Goal: Task Accomplishment & Management: Complete application form

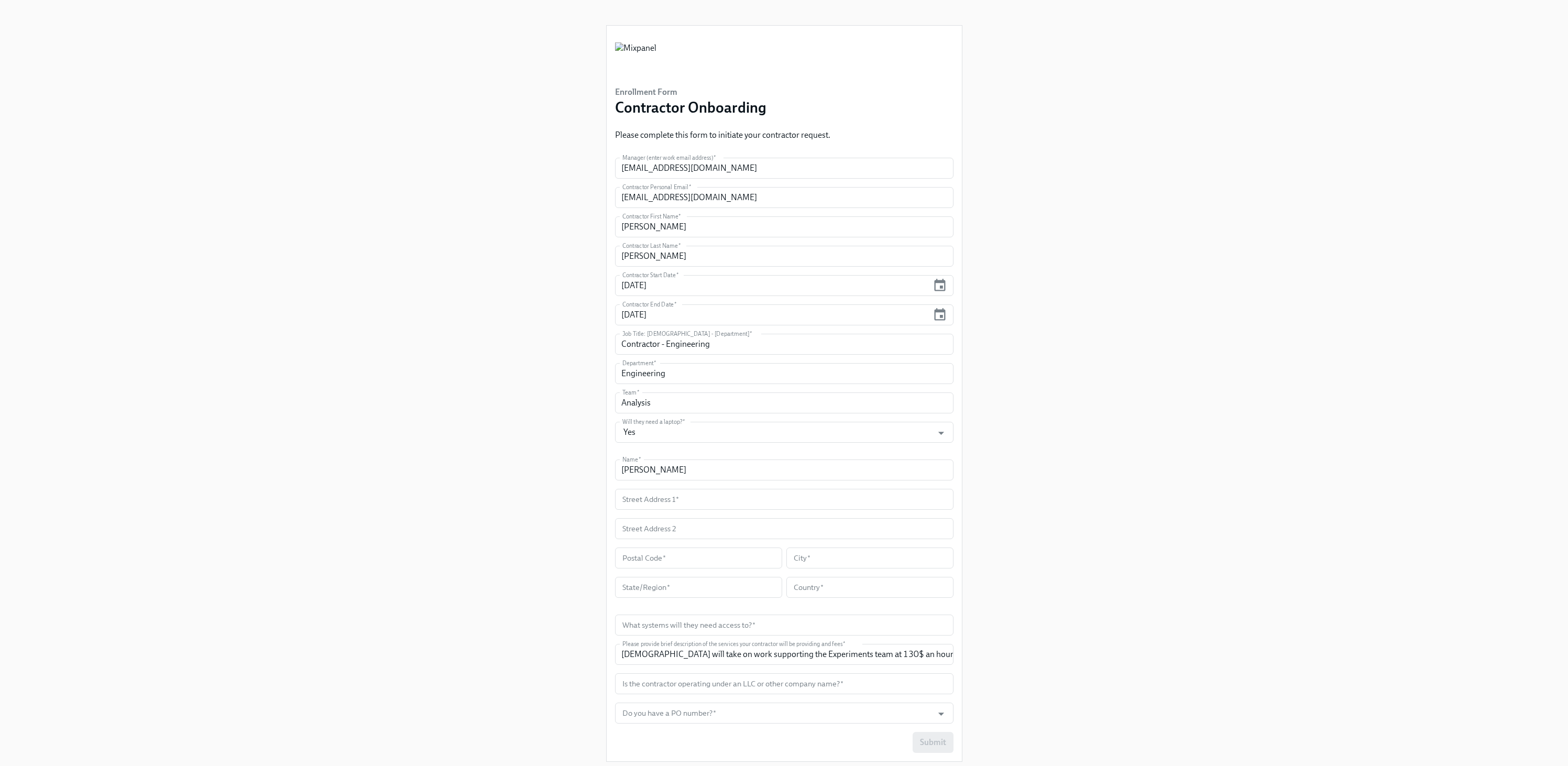
scroll to position [29, 0]
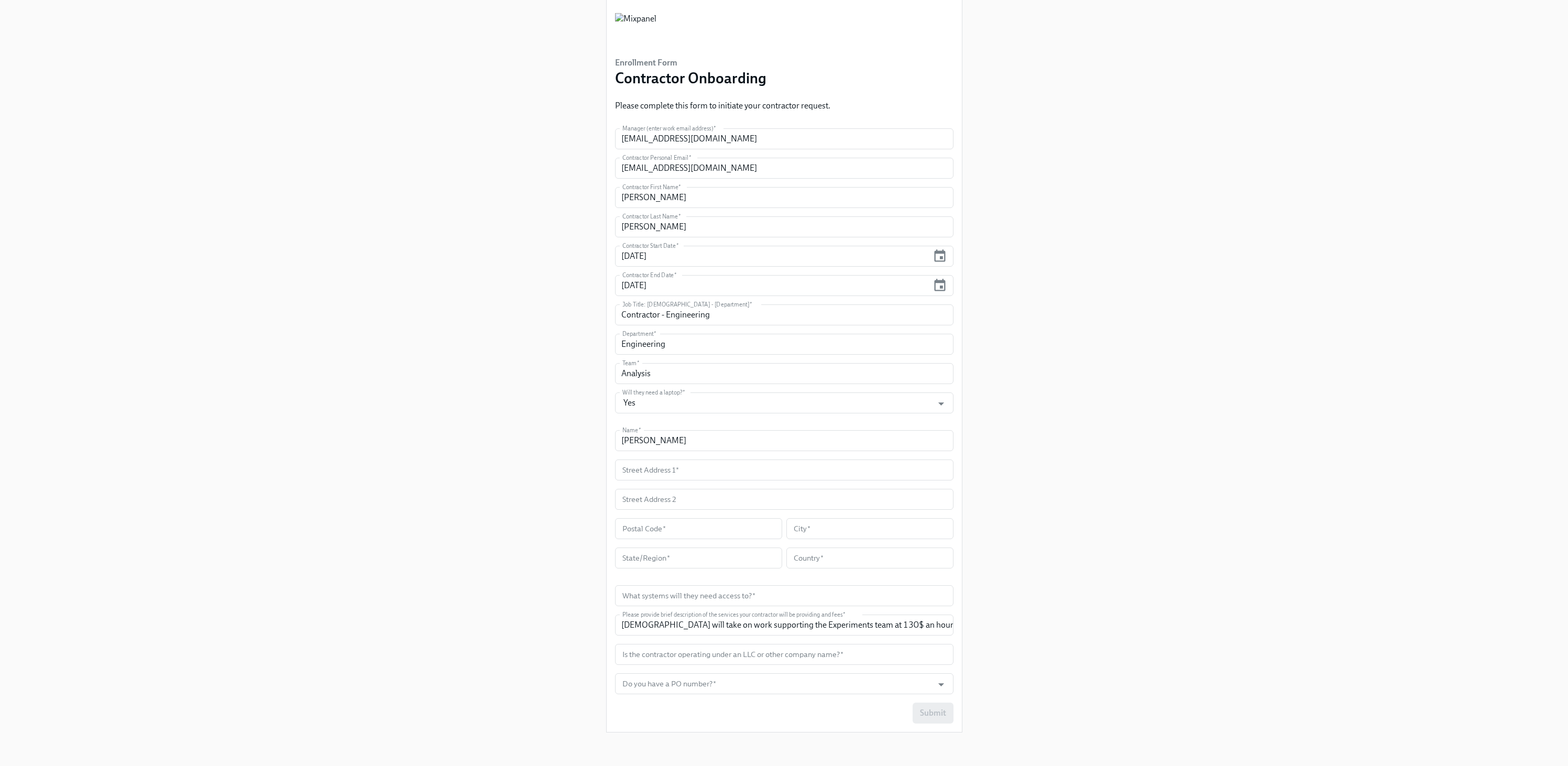
click at [1029, 311] on div "Enrollment Form Contractor Onboarding Please complete this form to initiate you…" at bounding box center [784, 355] width 1518 height 770
click at [682, 477] on input "text" at bounding box center [784, 470] width 338 height 21
click at [312, 610] on div "Enrollment Form Contractor Onboarding Please complete this form to initiate you…" at bounding box center [784, 355] width 1518 height 770
click at [679, 474] on input "text" at bounding box center [784, 470] width 338 height 21
paste input "[STREET_ADDRESS]"
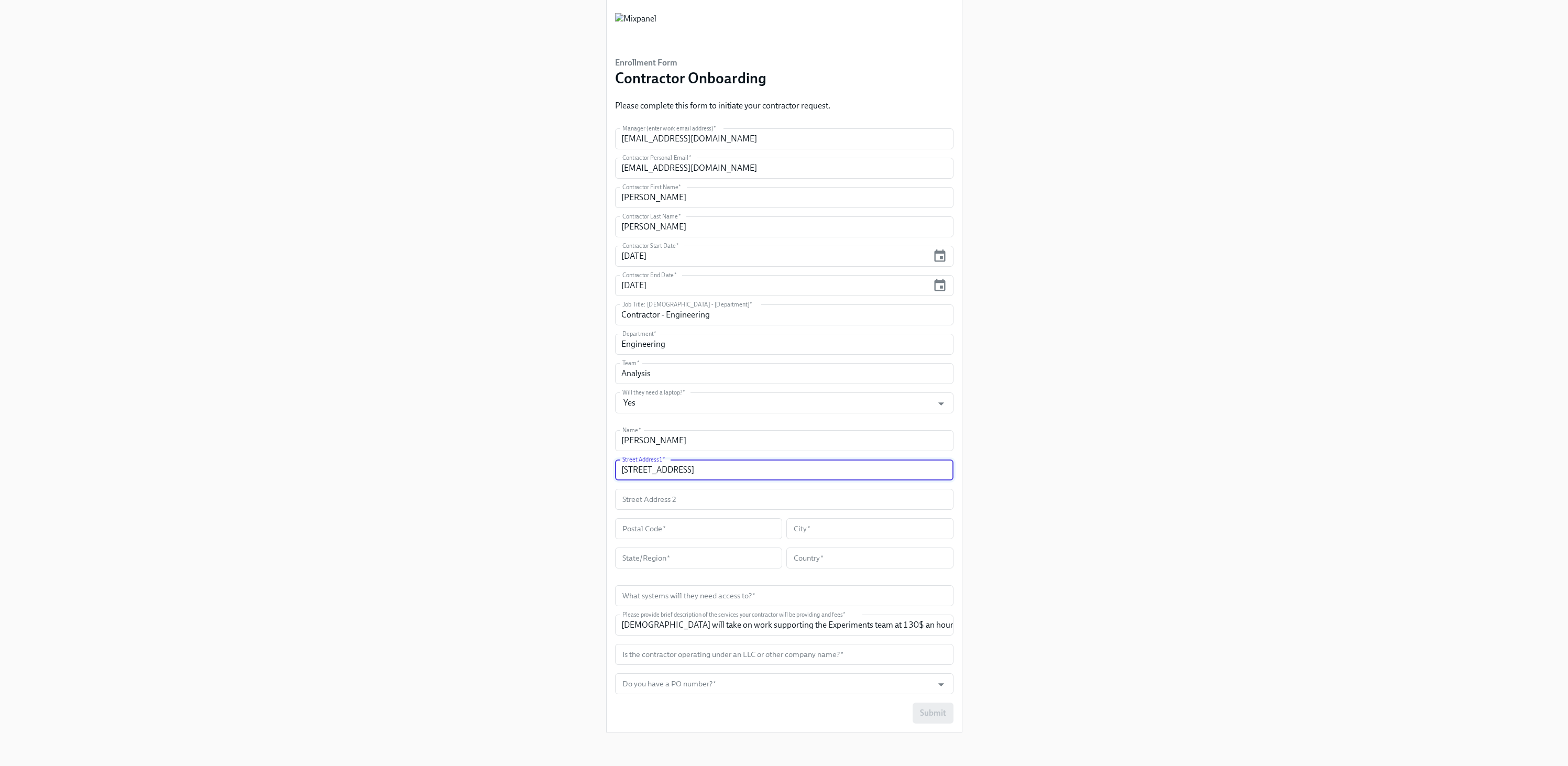
type input "[STREET_ADDRESS]"
click at [844, 559] on input "text" at bounding box center [869, 558] width 167 height 21
click at [813, 538] on input "text" at bounding box center [869, 528] width 167 height 21
paste input "Bellevue"
type input "Bellevue"
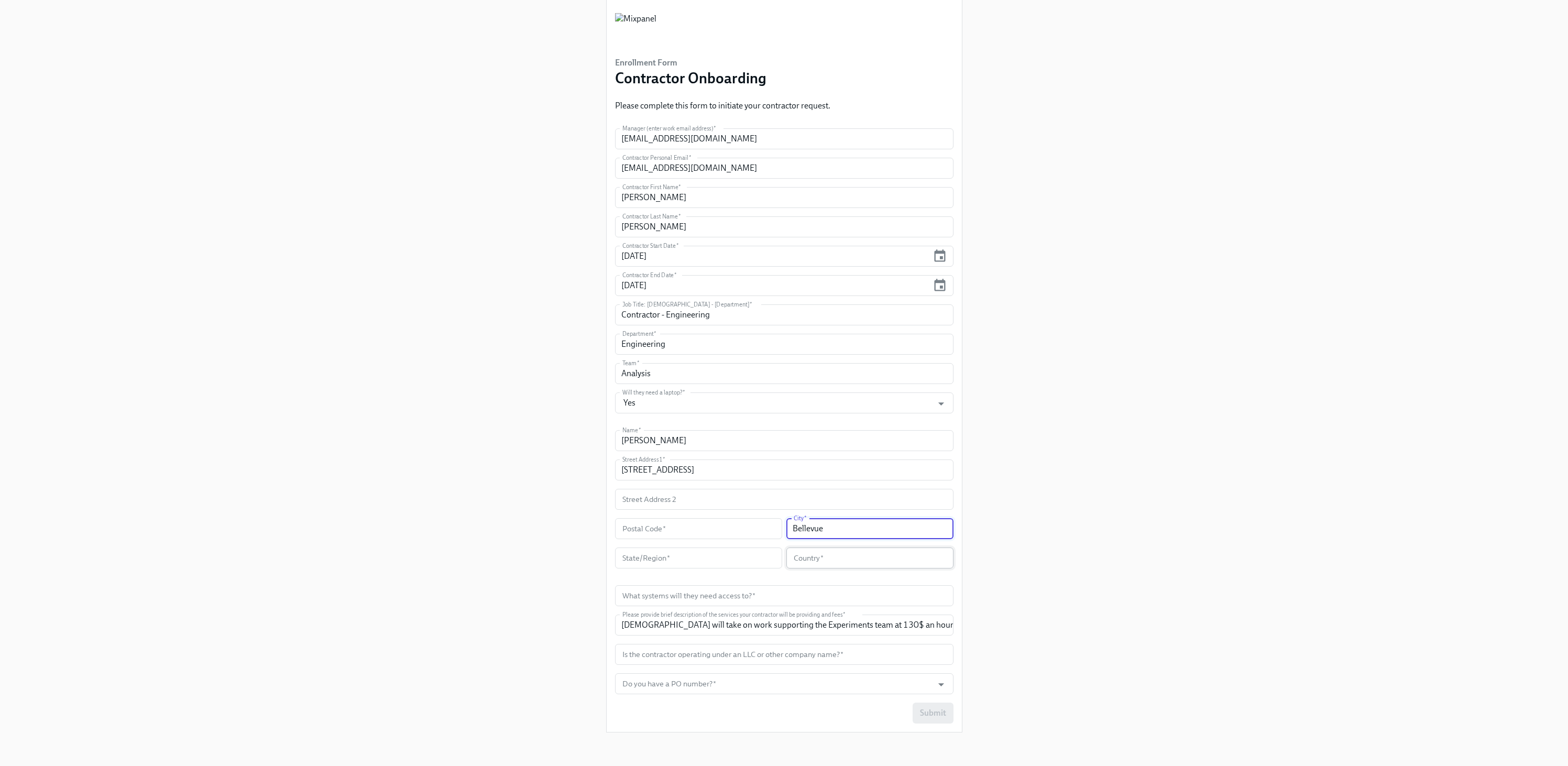
click at [819, 560] on input "text" at bounding box center [869, 558] width 167 height 21
type input "[GEOGRAPHIC_DATA]"
click at [652, 527] on input "text" at bounding box center [699, 528] width 167 height 21
paste input "98006"
type input "98006"
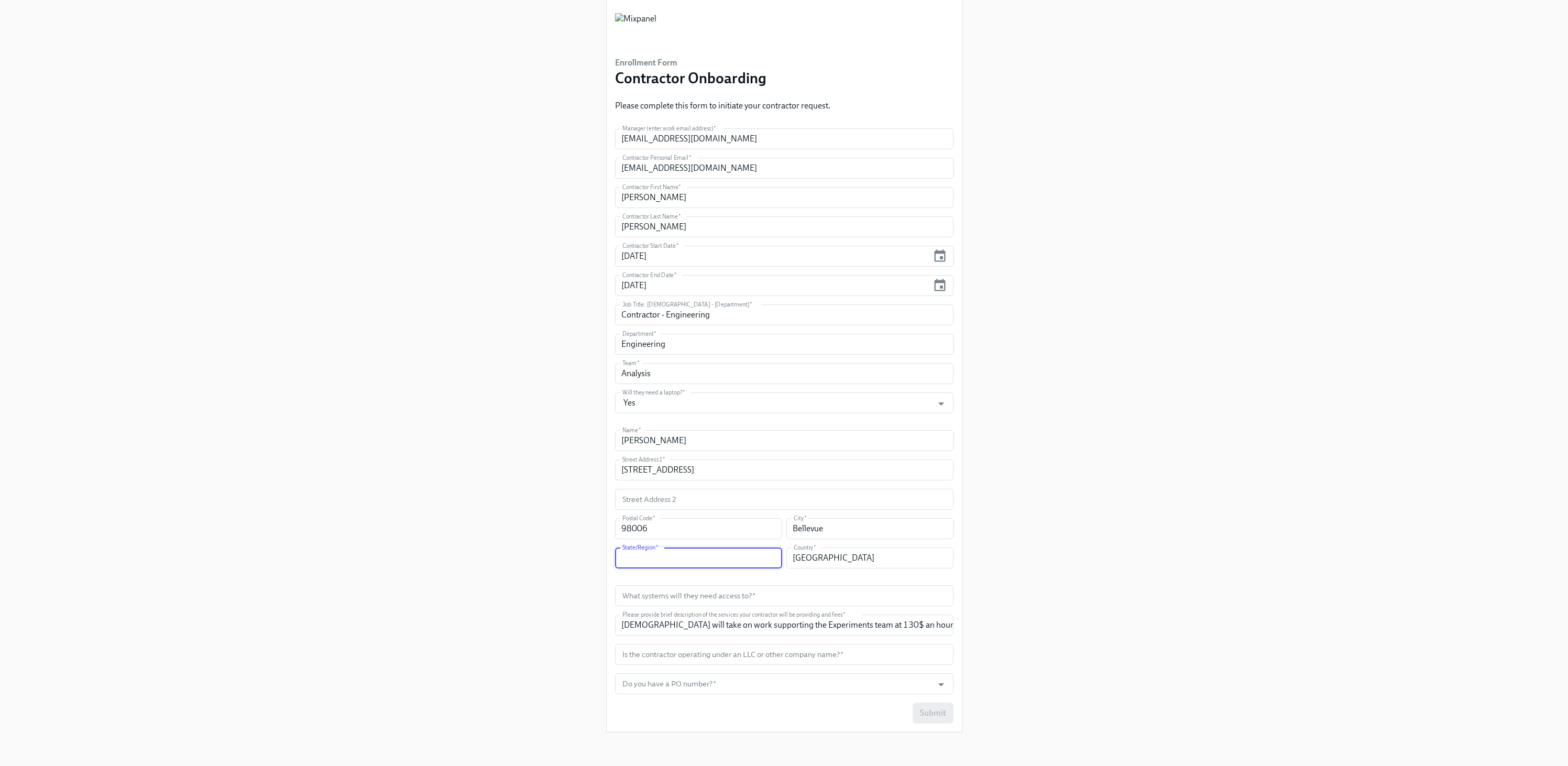
click at [676, 562] on input "text" at bounding box center [699, 558] width 167 height 21
type input "WA"
click at [750, 606] on form "Manager (enter work email address)   * [EMAIL_ADDRESS][DOMAIN_NAME] Manager (en…" at bounding box center [784, 426] width 338 height 595
click at [749, 597] on input "text" at bounding box center [784, 595] width 338 height 21
click at [843, 594] on input "text" at bounding box center [784, 595] width 338 height 21
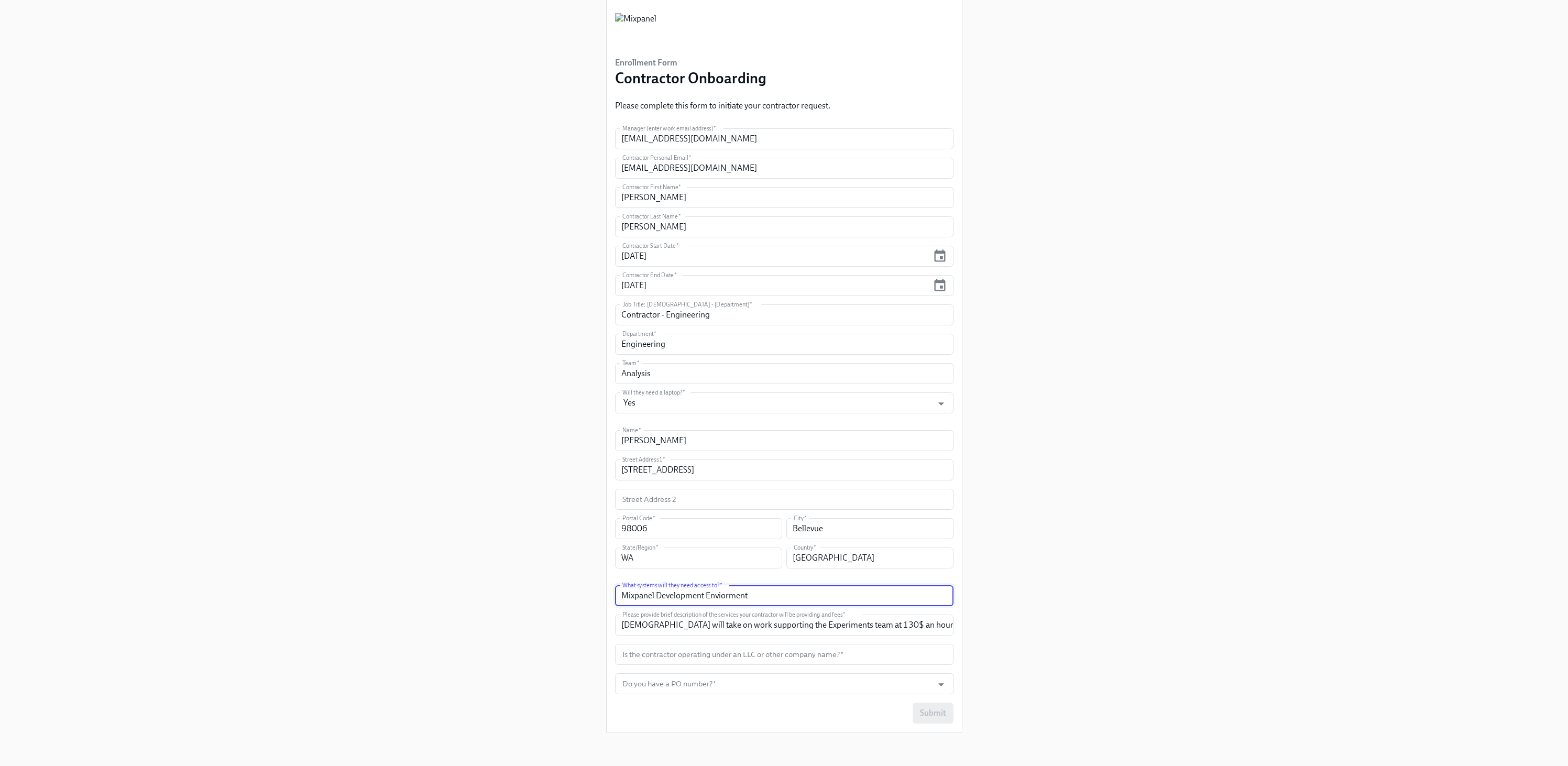
click at [721, 596] on input "Mixpanel Development Enviorment" at bounding box center [784, 595] width 338 height 21
type input "Same as a Full Time Software Engineer"
click at [777, 659] on input "text" at bounding box center [784, 654] width 338 height 21
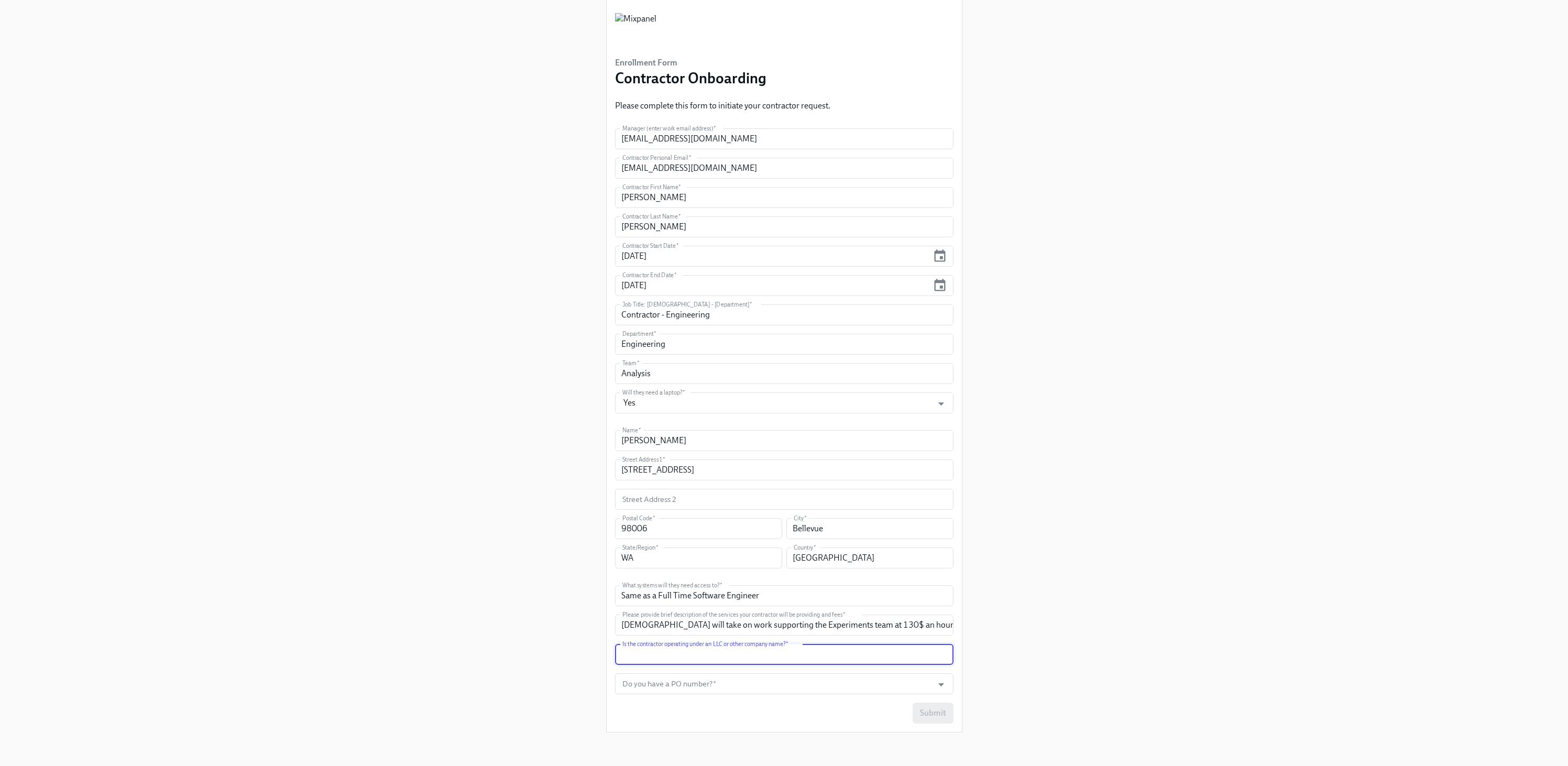
paste input "[PERSON_NAME] Technology, LLC)"
type input "[PERSON_NAME] Technology, LLC)"
click at [1163, 561] on div "Enrollment Form Contractor Onboarding Please complete this form to initiate you…" at bounding box center [784, 355] width 1518 height 770
click at [852, 681] on input "Do you have a PO number?   *" at bounding box center [774, 684] width 308 height 21
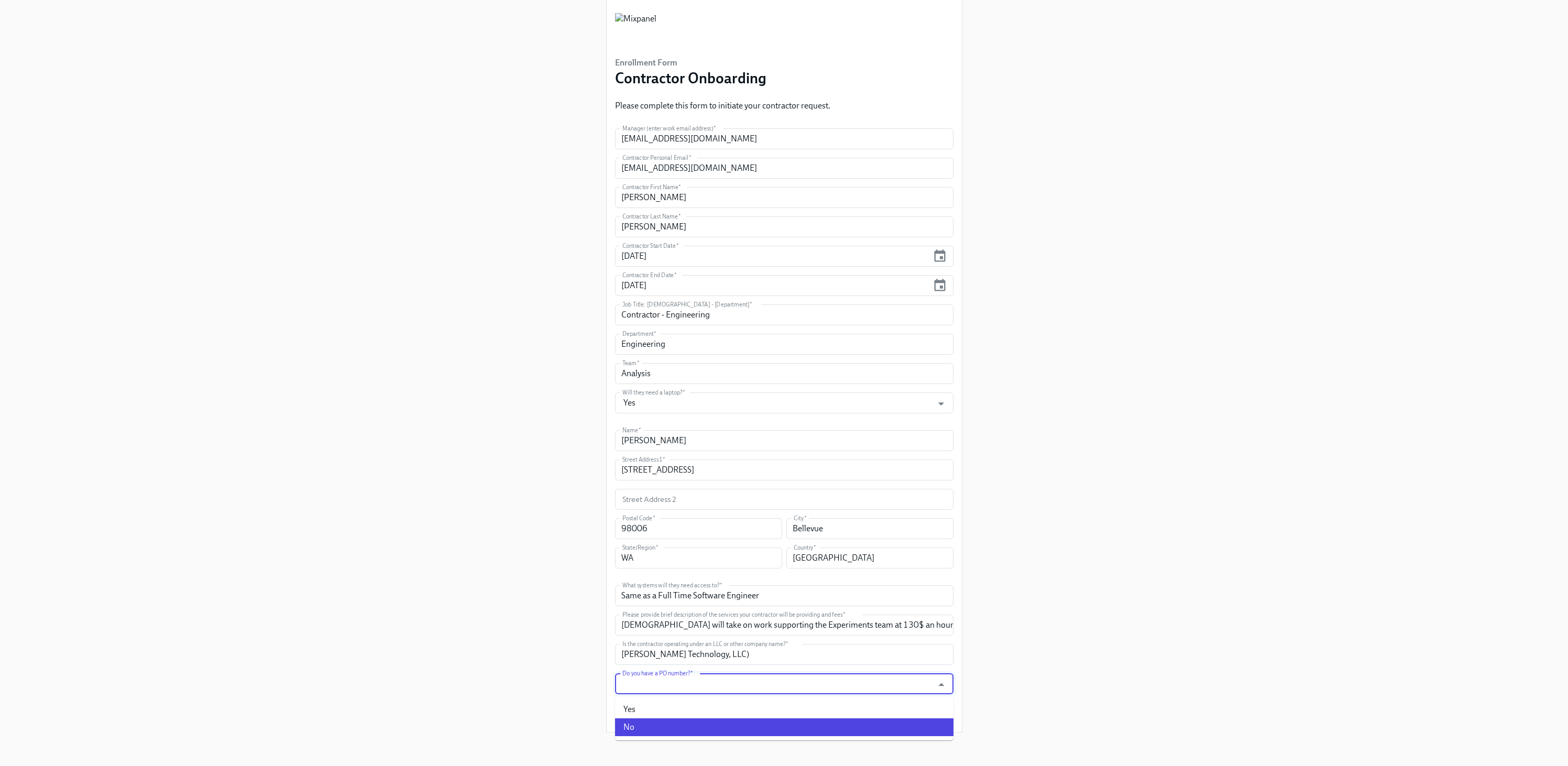
click at [772, 723] on li "No" at bounding box center [784, 727] width 338 height 18
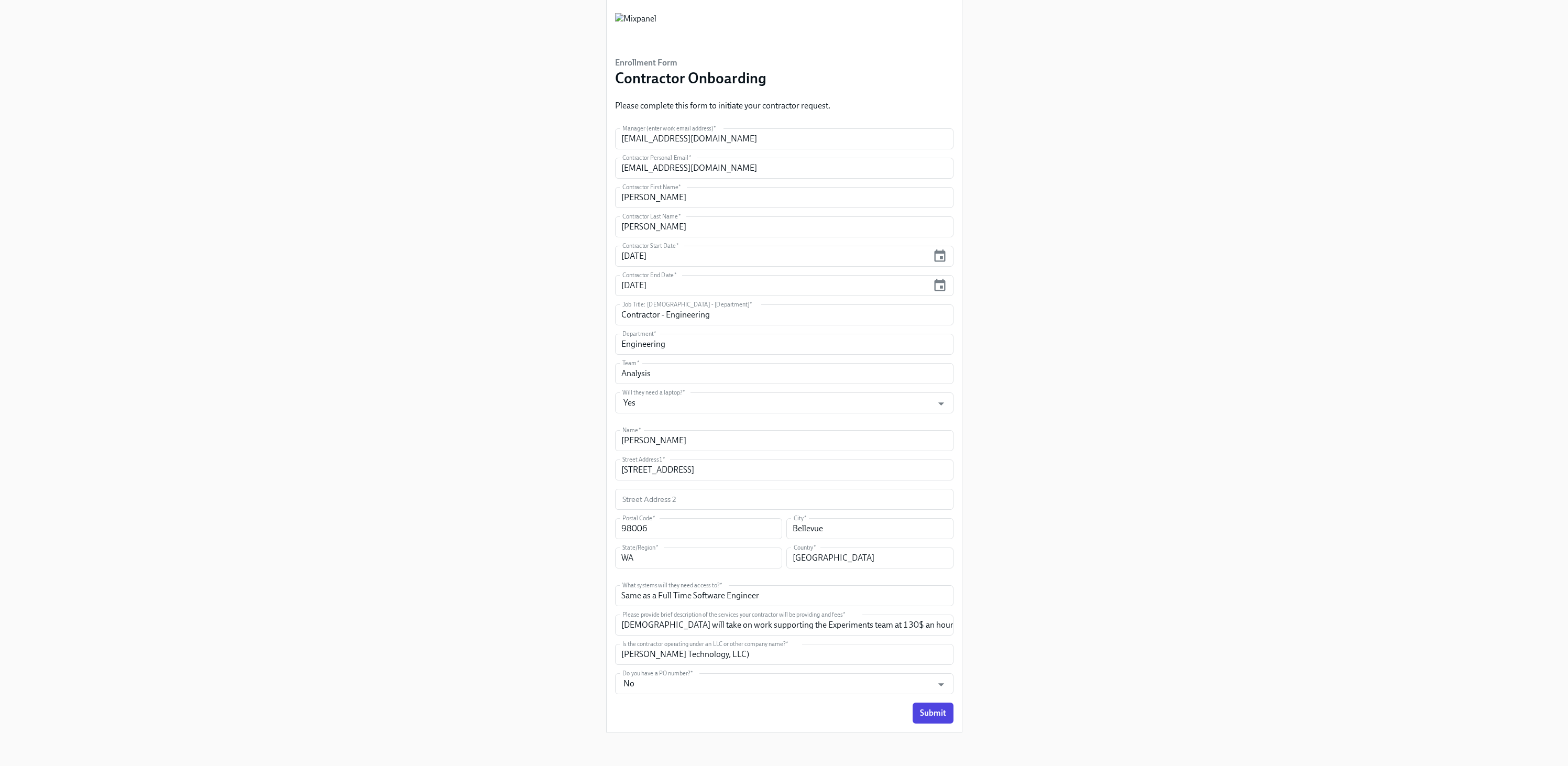
click at [1057, 650] on div "Enrollment Form Contractor Onboarding Please complete this form to initiate you…" at bounding box center [784, 355] width 1518 height 770
click at [683, 682] on input "No" at bounding box center [774, 684] width 308 height 21
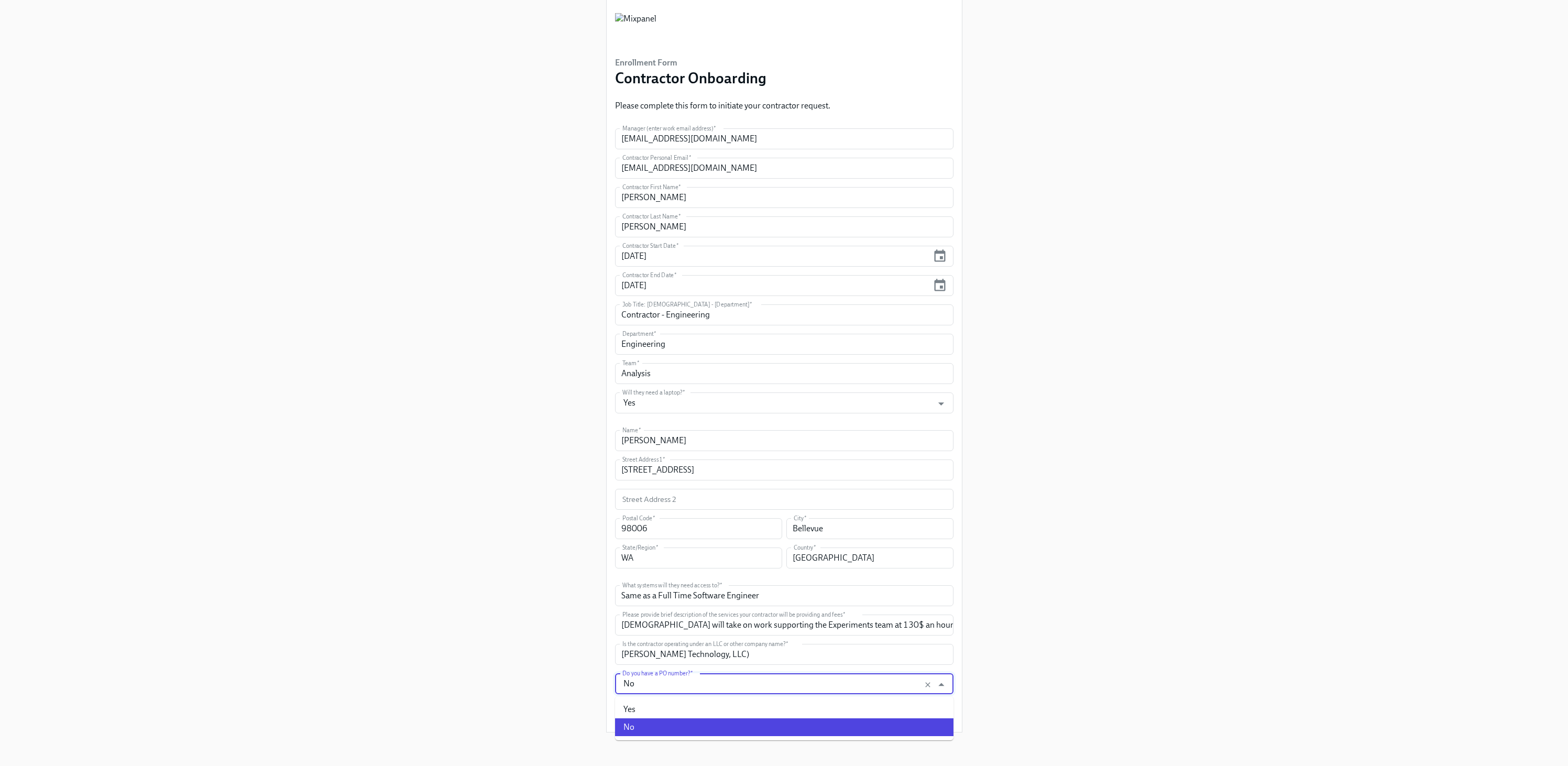
click at [683, 682] on input "No" at bounding box center [774, 684] width 308 height 21
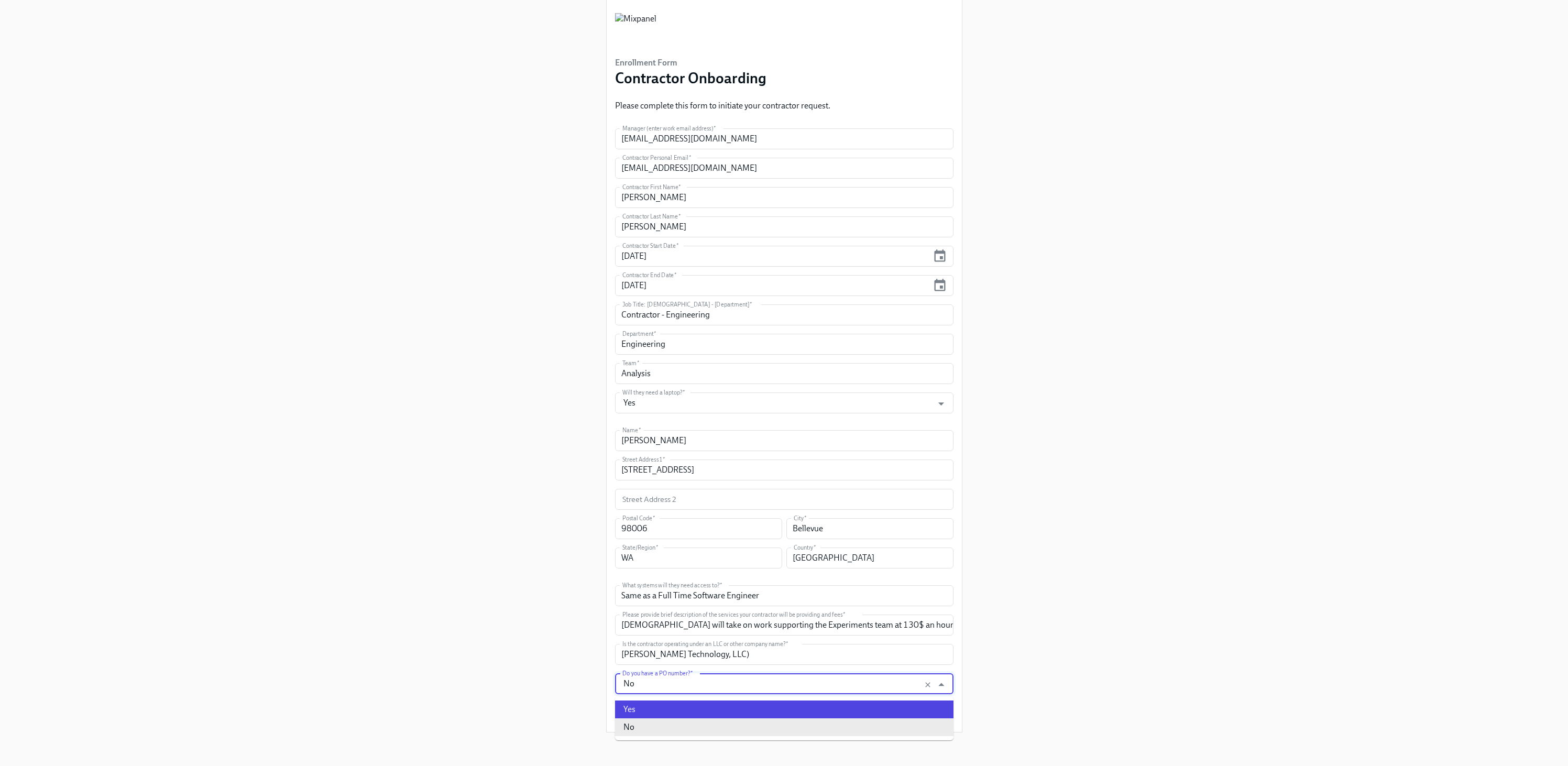
click at [657, 705] on li "Yes" at bounding box center [784, 709] width 338 height 18
type input "Yes"
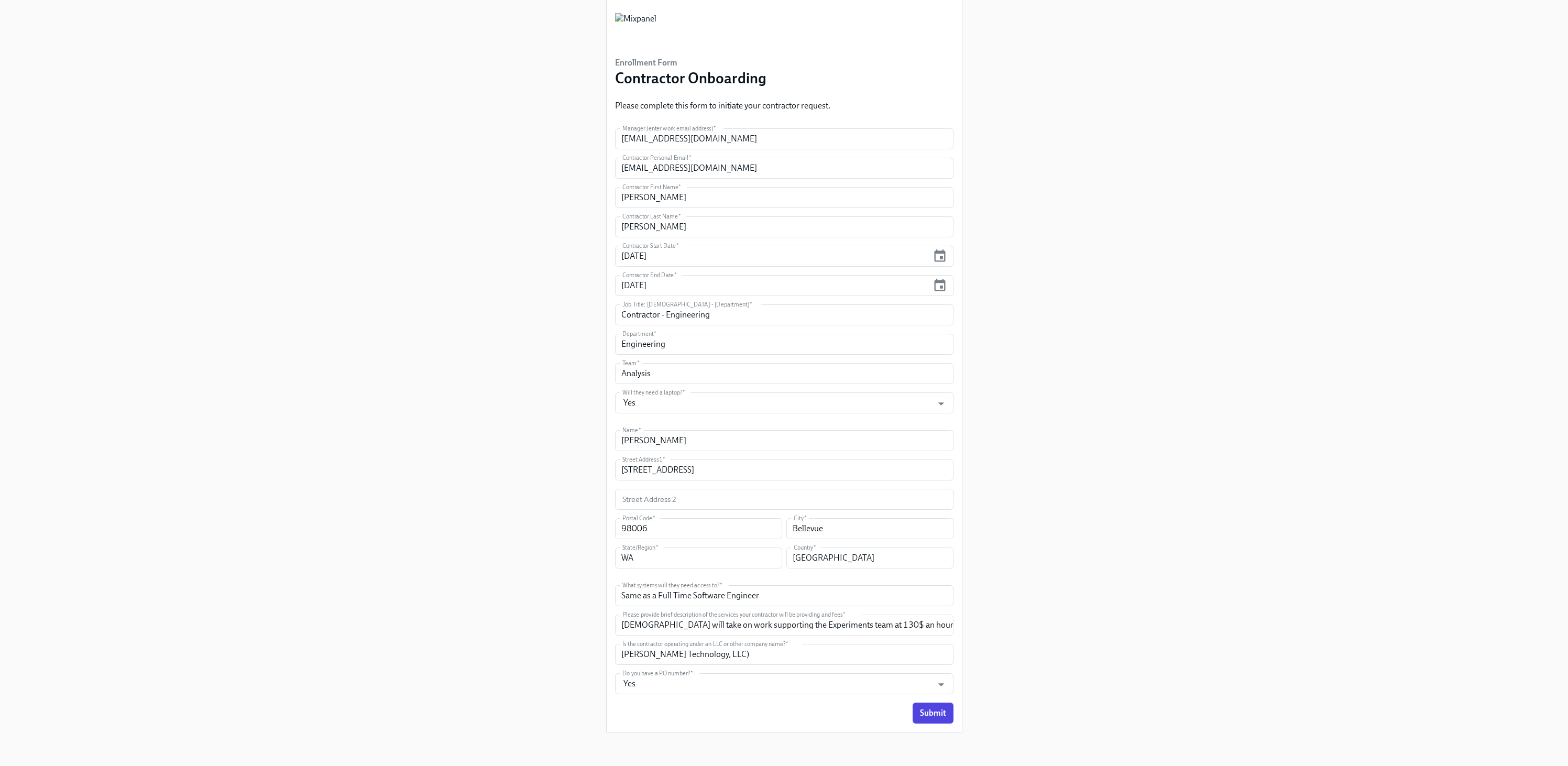
click at [1085, 540] on div "Enrollment Form Contractor Onboarding Please complete this form to initiate you…" at bounding box center [784, 355] width 1518 height 770
